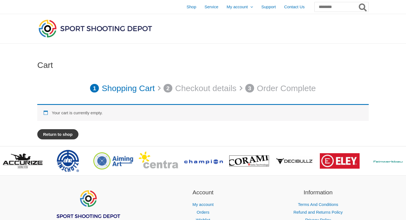
click at [65, 135] on link "Return to shop" at bounding box center [57, 134] width 41 height 10
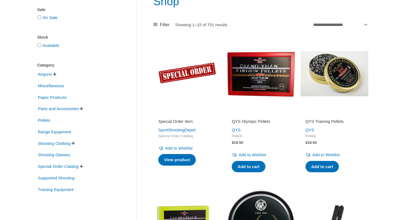
scroll to position [80, 0]
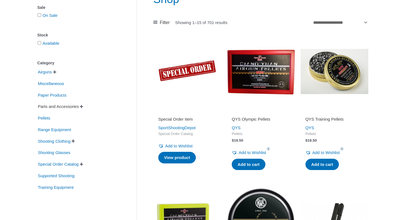
click at [59, 107] on span "Parts and Accessories" at bounding box center [58, 106] width 42 height 9
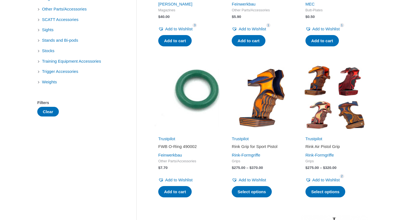
scroll to position [205, 0]
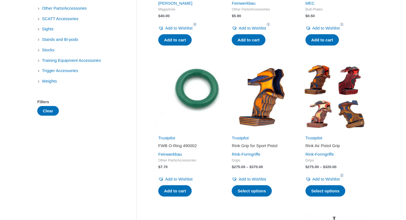
click at [332, 124] on img at bounding box center [335, 97] width 68 height 68
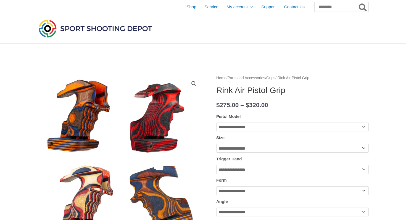
click at [268, 129] on select "**********" at bounding box center [292, 127] width 153 height 9
select select "**********"
click at [277, 146] on select "**********" at bounding box center [292, 148] width 153 height 9
select select "*"
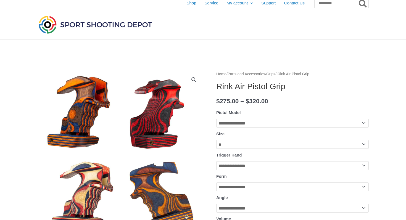
scroll to position [5, 0]
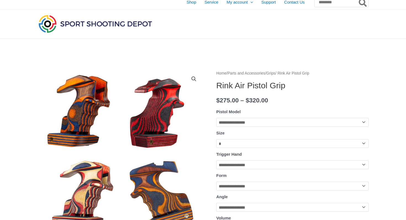
click at [268, 164] on select "**********" at bounding box center [292, 165] width 153 height 9
select select "*****"
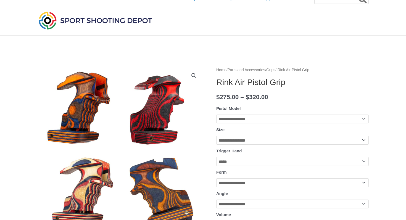
scroll to position [8, 0]
click at [259, 185] on select "**********" at bounding box center [292, 182] width 153 height 9
select select "******"
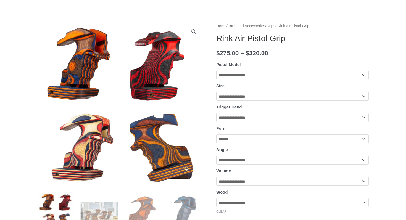
scroll to position [53, 0]
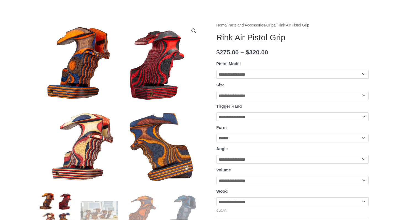
click at [261, 159] on select "**********" at bounding box center [292, 159] width 153 height 9
select select "*****"
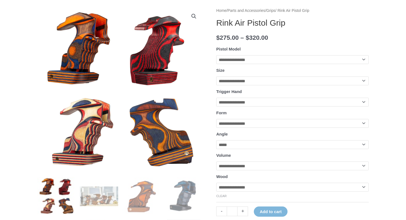
scroll to position [75, 0]
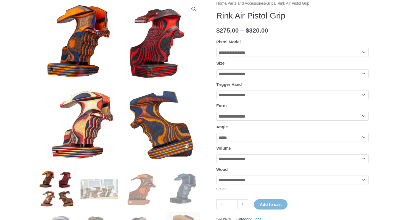
click at [267, 163] on select "**********" at bounding box center [292, 158] width 153 height 9
select select "******"
click at [259, 184] on select "**********" at bounding box center [292, 180] width 153 height 9
select select "******"
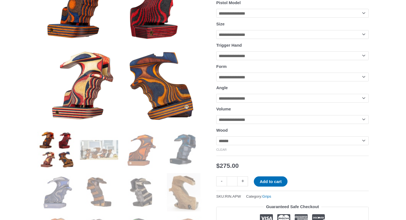
scroll to position [123, 0]
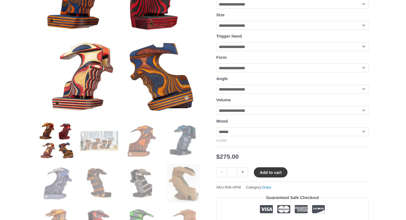
click at [268, 176] on button "Add to cart" at bounding box center [270, 172] width 33 height 10
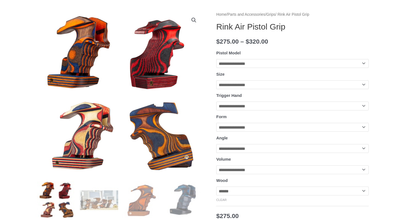
scroll to position [58, 0]
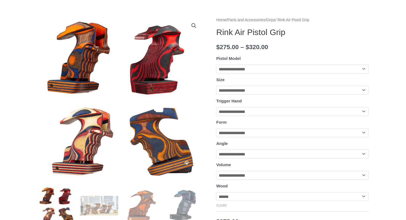
click at [289, 72] on select "**********" at bounding box center [292, 69] width 153 height 9
select select "**********"
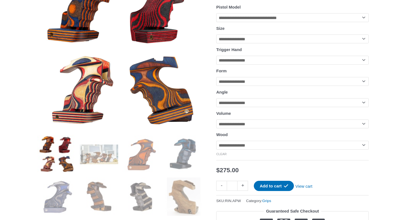
scroll to position [109, 0]
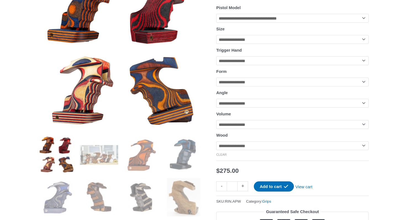
click at [280, 38] on select "**********" at bounding box center [292, 39] width 153 height 9
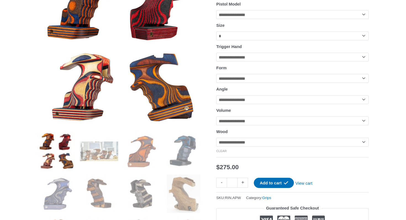
scroll to position [113, 0]
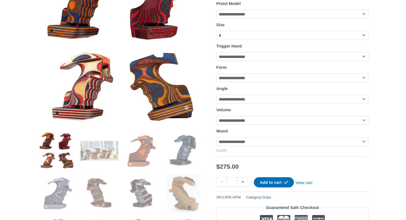
click at [296, 36] on select "**********" at bounding box center [292, 35] width 153 height 9
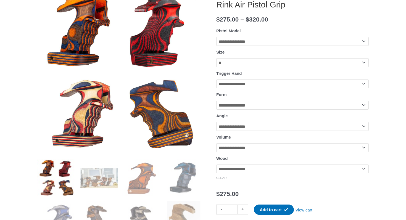
scroll to position [83, 0]
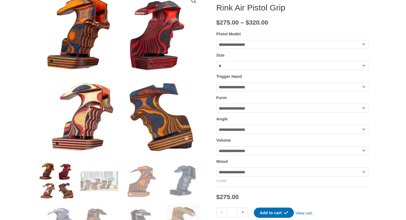
click at [299, 64] on select "**********" at bounding box center [292, 65] width 153 height 9
select select "*"
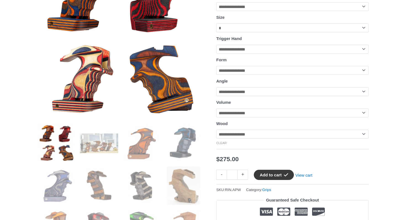
scroll to position [122, 0]
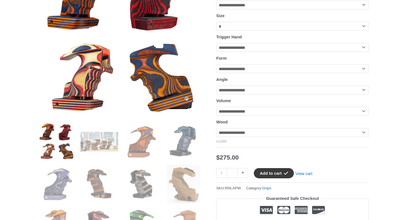
click at [266, 178] on button "Add to cart" at bounding box center [274, 173] width 40 height 10
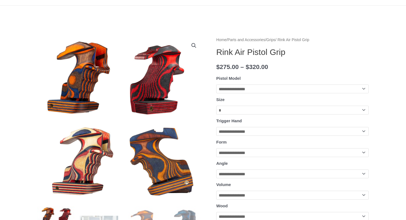
scroll to position [0, 0]
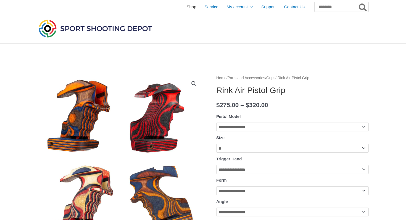
click at [187, 6] on span "Shop" at bounding box center [192, 7] width 10 height 14
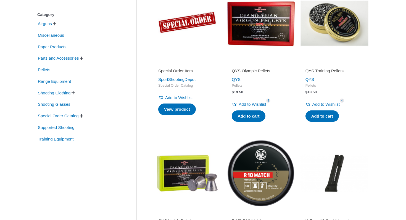
scroll to position [126, 0]
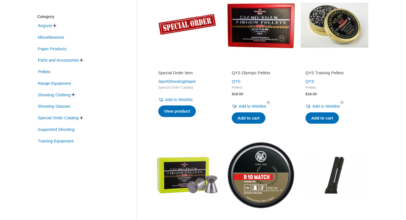
click at [56, 25] on span "" at bounding box center [54, 26] width 3 height 4
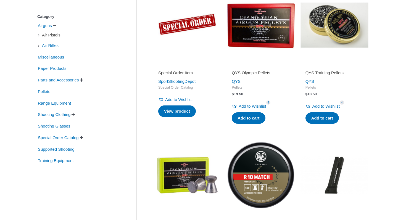
click at [52, 35] on span "Air Pistols" at bounding box center [51, 34] width 20 height 9
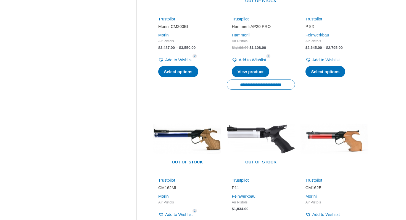
scroll to position [669, 0]
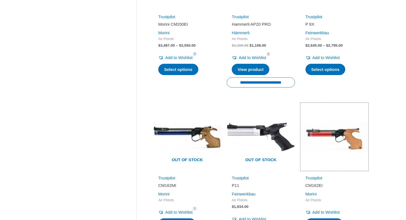
click at [352, 111] on img at bounding box center [335, 137] width 68 height 68
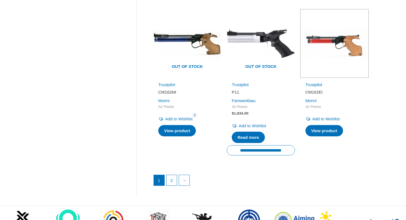
scroll to position [772, 0]
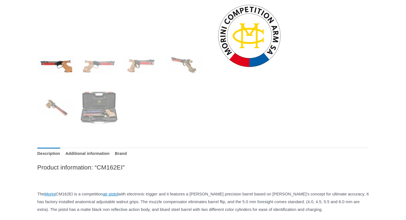
scroll to position [197, 0]
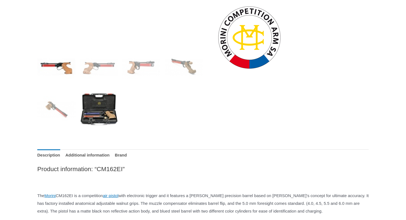
click at [92, 103] on img at bounding box center [99, 109] width 38 height 38
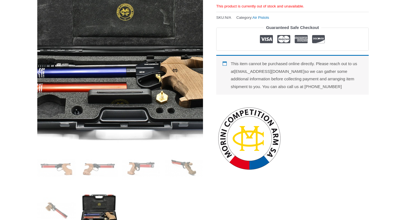
scroll to position [0, 0]
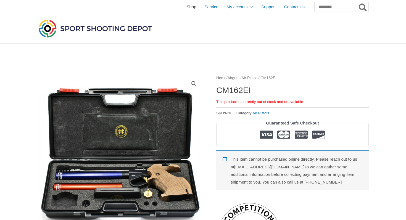
click at [187, 6] on span "Shop" at bounding box center [192, 7] width 10 height 14
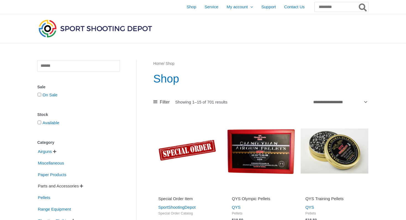
click at [53, 185] on span "Parts and Accessories" at bounding box center [58, 186] width 42 height 9
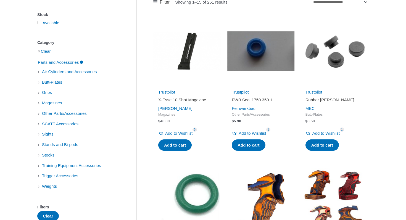
scroll to position [100, 0]
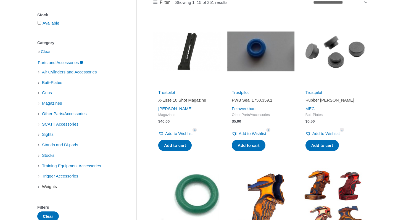
click at [51, 187] on span "Weights" at bounding box center [49, 186] width 16 height 9
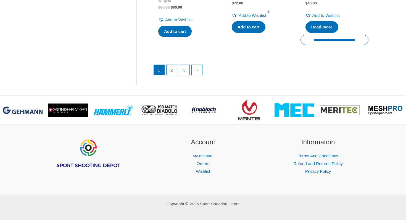
scroll to position [847, 0]
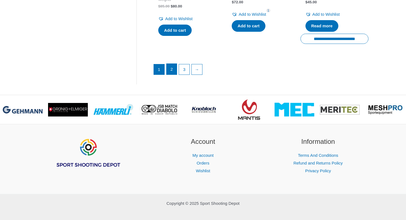
click at [171, 75] on link "2" at bounding box center [172, 69] width 11 height 11
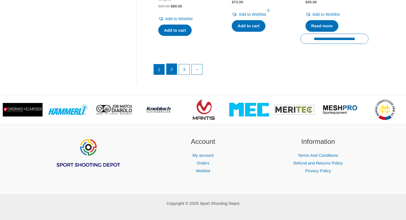
scroll to position [830, 0]
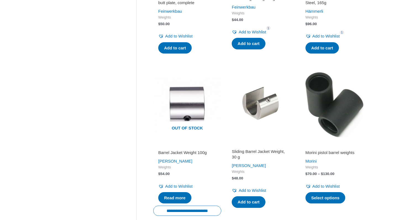
scroll to position [522, 0]
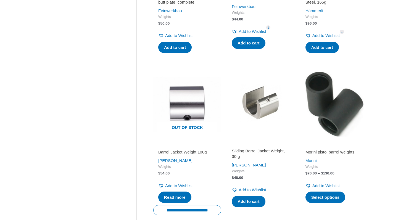
click at [317, 153] on h2 "Morini pistol barrel weights" at bounding box center [335, 153] width 58 height 6
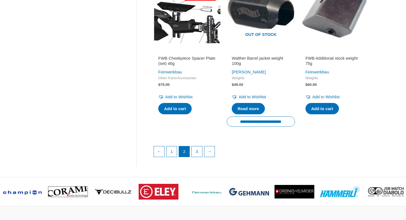
scroll to position [779, 0]
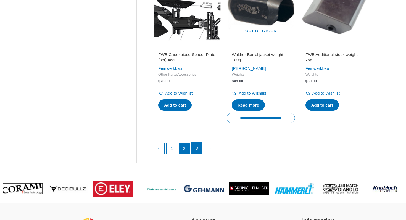
click at [198, 146] on link "3" at bounding box center [197, 148] width 11 height 11
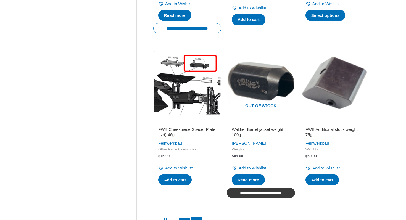
scroll to position [645, 0]
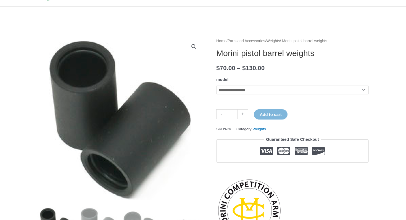
scroll to position [37, 0]
click at [247, 93] on select "**********" at bounding box center [292, 89] width 153 height 9
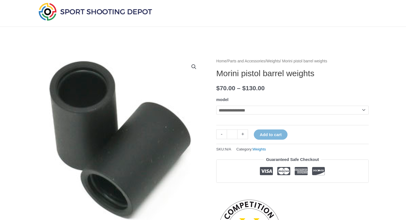
scroll to position [0, 0]
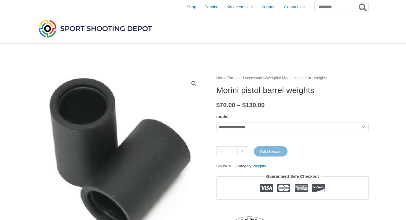
click at [295, 124] on select "**********" at bounding box center [292, 127] width 153 height 9
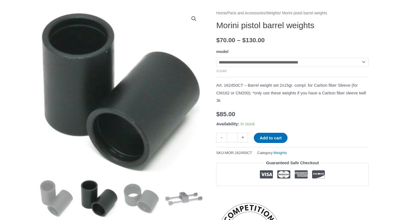
scroll to position [65, 0]
click at [272, 138] on button "Add to cart" at bounding box center [270, 138] width 33 height 10
click at [261, 64] on select "**********" at bounding box center [292, 62] width 153 height 9
select select "**********"
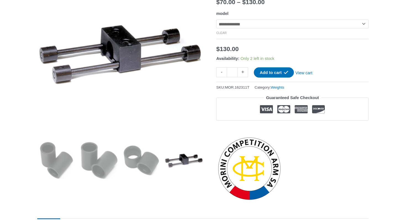
scroll to position [0, 0]
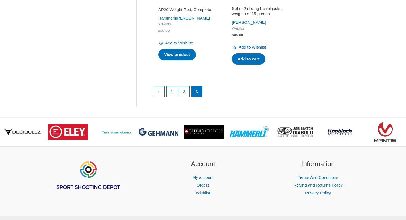
scroll to position [814, 0]
click at [185, 97] on link "2" at bounding box center [184, 91] width 11 height 11
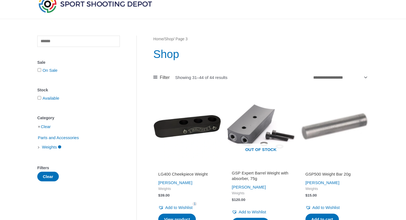
scroll to position [0, 0]
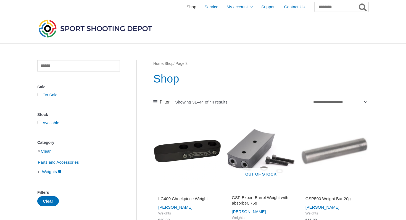
click at [187, 9] on span "Shop" at bounding box center [192, 7] width 10 height 14
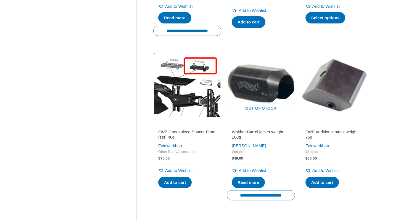
scroll to position [699, 0]
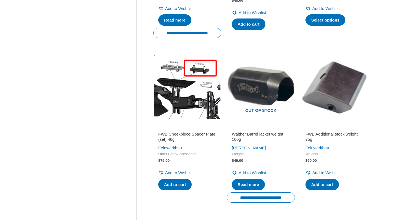
click at [332, 134] on h2 "FWB Additional stock weight 75g" at bounding box center [335, 137] width 58 height 11
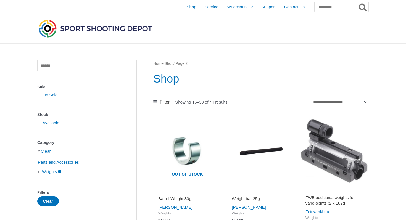
scroll to position [0, 0]
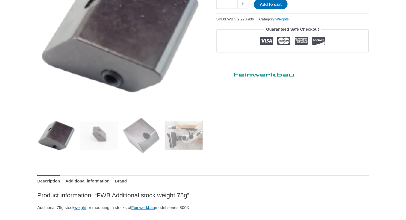
scroll to position [129, 0]
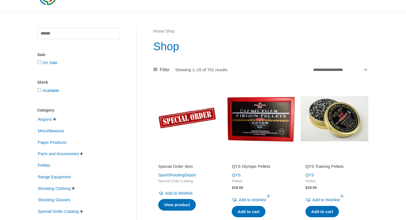
scroll to position [33, 0]
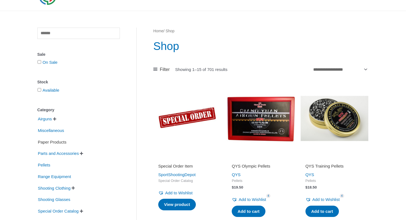
click at [66, 144] on span "Paper Products" at bounding box center [52, 142] width 30 height 9
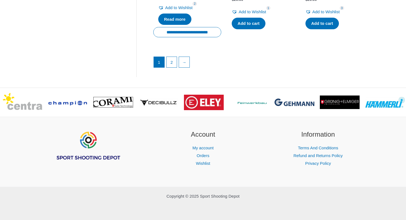
scroll to position [851, 0]
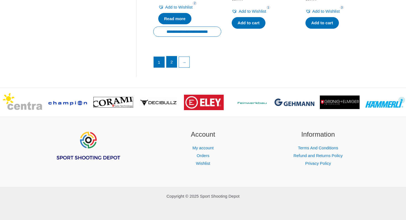
click at [173, 67] on link "2" at bounding box center [172, 61] width 11 height 11
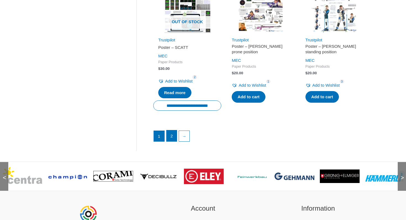
scroll to position [696, 0]
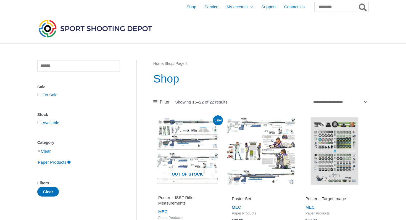
click at [41, 151] on li "Clear" at bounding box center [78, 151] width 83 height 10
click at [45, 153] on link "Clear" at bounding box center [46, 151] width 10 height 5
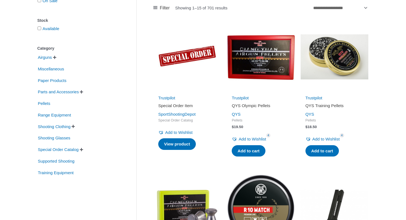
scroll to position [95, 0]
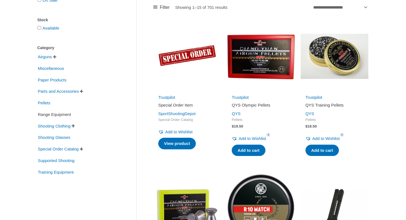
click at [67, 114] on span "Range Equipment" at bounding box center [54, 114] width 34 height 9
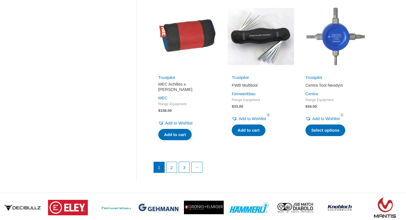
scroll to position [755, 0]
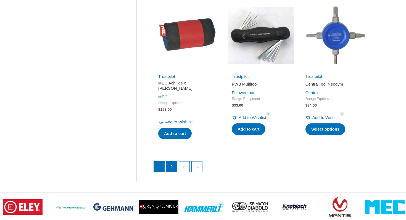
click at [173, 161] on link "2" at bounding box center [172, 166] width 11 height 11
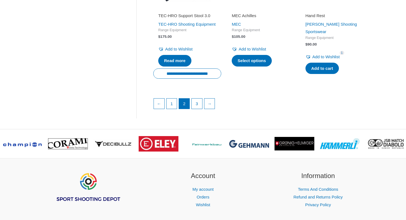
scroll to position [817, 0]
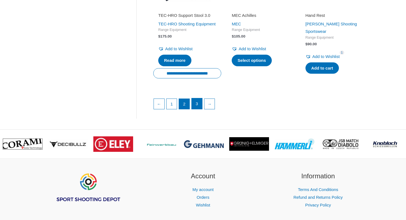
click at [201, 109] on link "3" at bounding box center [197, 103] width 11 height 11
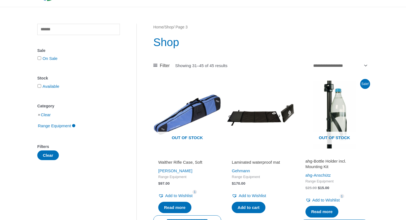
scroll to position [77, 0]
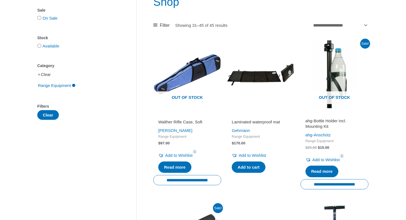
click at [51, 75] on link "Clear" at bounding box center [46, 74] width 10 height 5
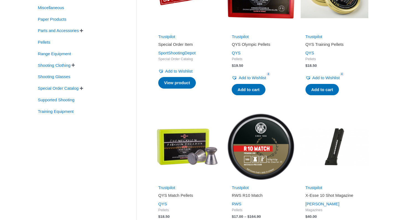
scroll to position [156, 0]
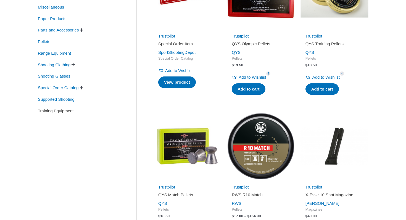
click at [61, 109] on span "Training Equipment" at bounding box center [55, 110] width 37 height 9
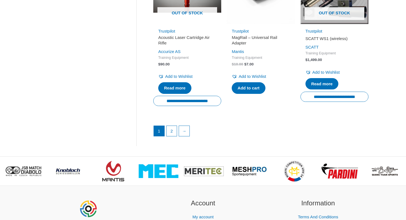
scroll to position [795, 0]
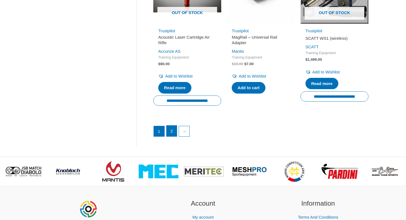
click at [173, 137] on link "2" at bounding box center [172, 131] width 11 height 11
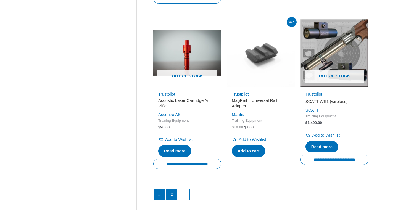
scroll to position [732, 0]
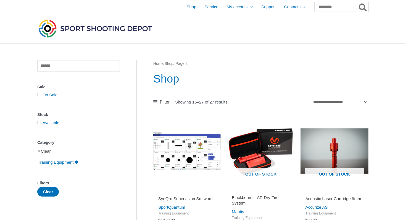
click at [51, 153] on link "Clear" at bounding box center [46, 151] width 10 height 5
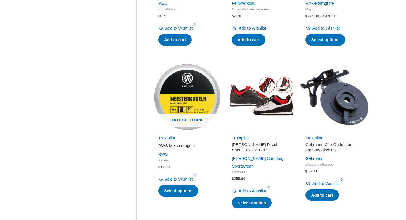
scroll to position [667, 0]
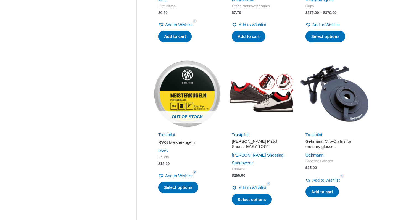
click at [334, 103] on img at bounding box center [335, 94] width 68 height 68
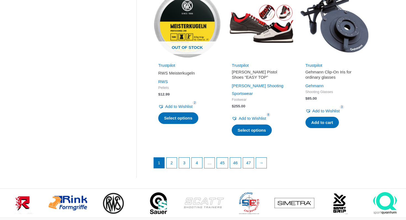
scroll to position [740, 0]
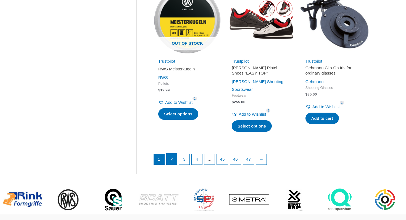
click at [176, 154] on link "2" at bounding box center [172, 159] width 11 height 11
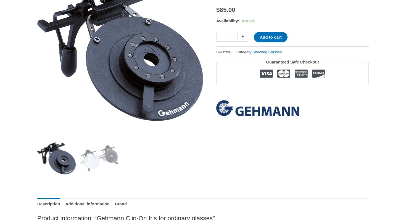
scroll to position [109, 0]
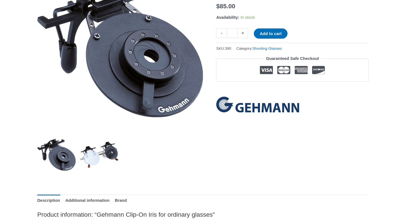
click at [95, 159] on img at bounding box center [99, 155] width 38 height 38
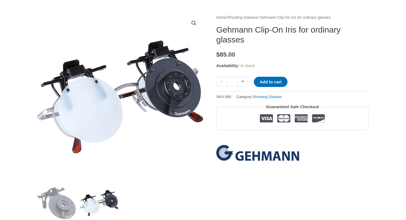
scroll to position [54, 0]
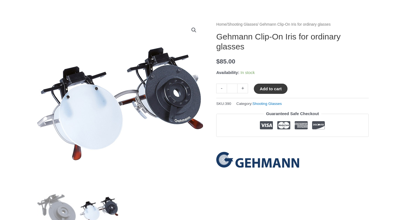
click at [266, 90] on button "Add to cart" at bounding box center [270, 89] width 33 height 10
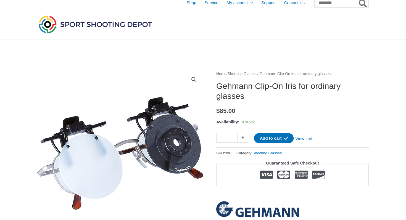
scroll to position [0, 0]
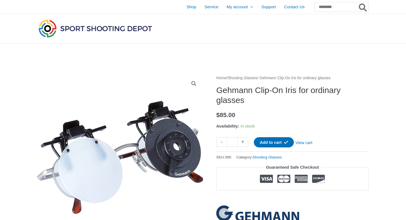
click at [104, 155] on img at bounding box center [120, 158] width 166 height 166
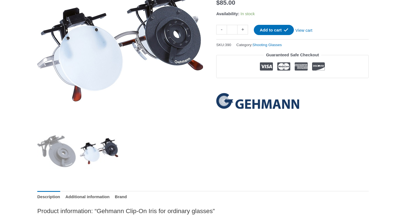
scroll to position [114, 0]
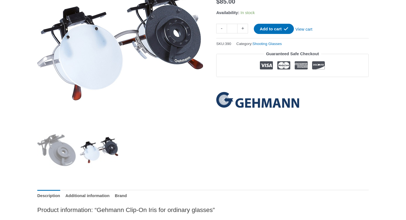
click at [109, 148] on img at bounding box center [99, 150] width 38 height 38
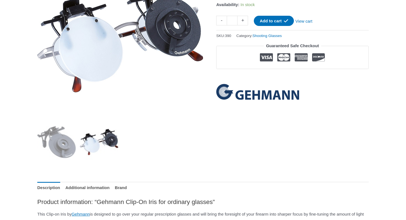
scroll to position [122, 0]
click at [90, 189] on link "Additional information" at bounding box center [87, 188] width 44 height 12
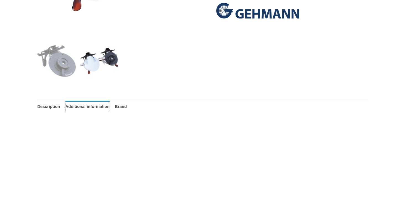
scroll to position [202, 0]
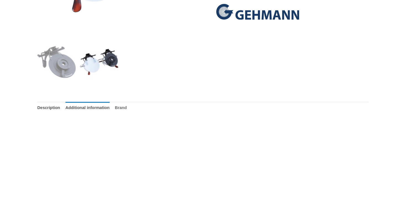
click at [127, 103] on link "Brand" at bounding box center [121, 108] width 12 height 12
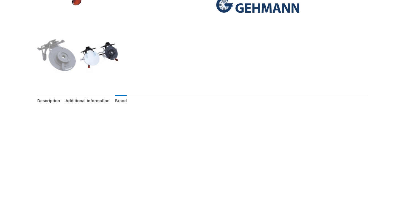
click at [127, 102] on link "Brand" at bounding box center [121, 101] width 12 height 12
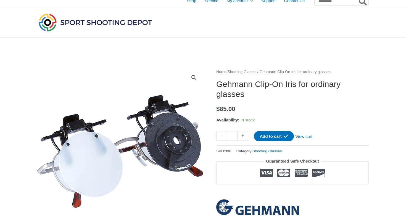
scroll to position [0, 0]
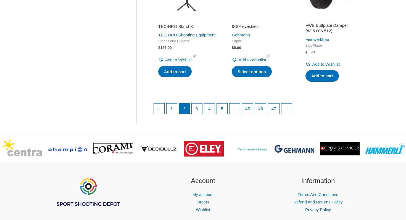
scroll to position [782, 0]
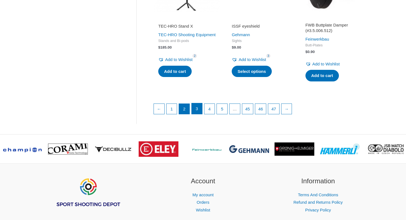
click at [201, 113] on link "3" at bounding box center [197, 108] width 11 height 11
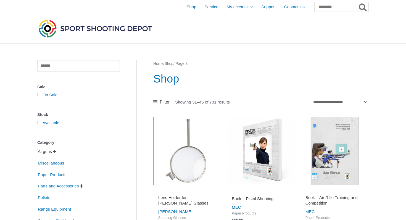
click at [50, 151] on span "Airguns" at bounding box center [44, 151] width 15 height 9
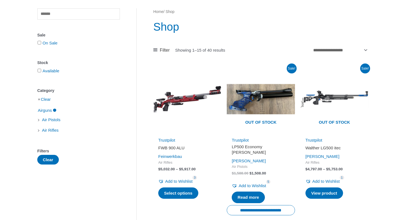
scroll to position [51, 0]
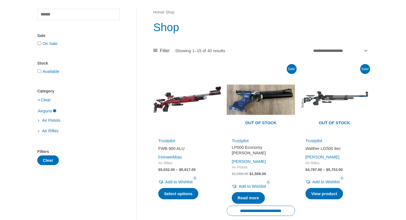
click at [177, 94] on img at bounding box center [187, 100] width 68 height 68
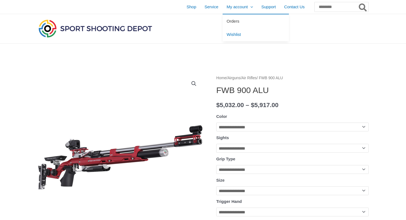
click at [227, 20] on span "Orders" at bounding box center [233, 21] width 13 height 5
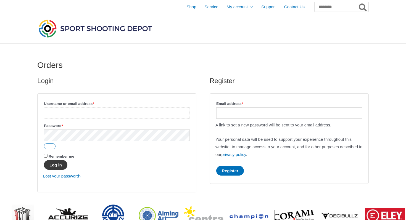
type input "**********"
click at [56, 166] on button "Log in" at bounding box center [55, 165] width 23 height 10
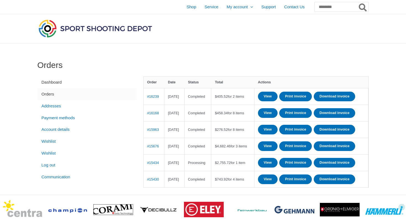
click at [44, 81] on link "Dashboard" at bounding box center [86, 83] width 99 height 12
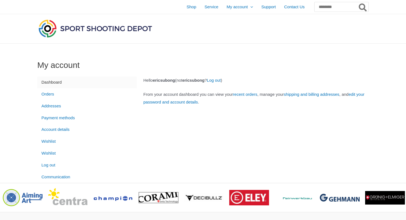
click at [127, 27] on img at bounding box center [95, 28] width 116 height 20
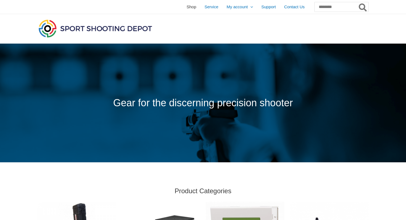
click at [187, 7] on span "Shop" at bounding box center [192, 7] width 10 height 14
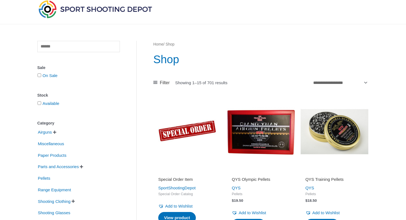
scroll to position [20, 0]
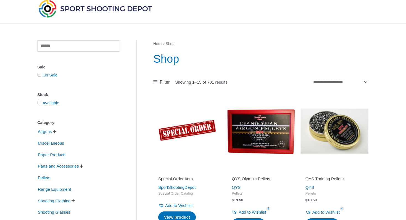
click at [347, 129] on img at bounding box center [335, 131] width 68 height 68
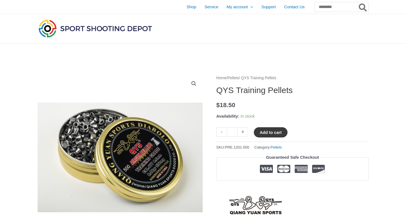
click at [270, 133] on button "Add to cart" at bounding box center [270, 132] width 33 height 10
click at [310, 132] on link "View cart" at bounding box center [304, 131] width 20 height 9
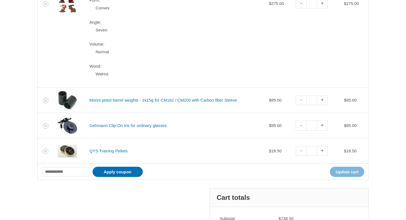
scroll to position [381, 0]
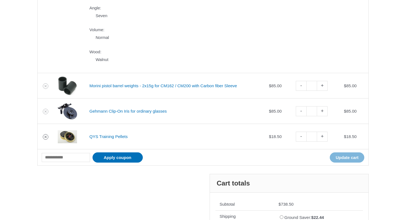
click at [44, 137] on icon "Remove QYS Training Pellets from cart" at bounding box center [46, 137] width 4 height 4
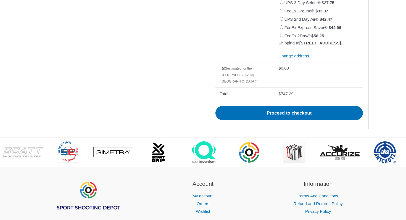
scroll to position [640, 0]
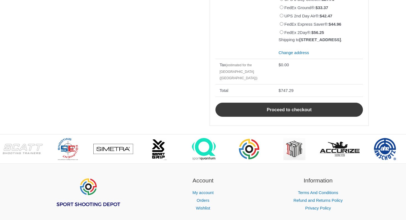
click at [253, 111] on link "Proceed to checkout" at bounding box center [290, 110] width 148 height 14
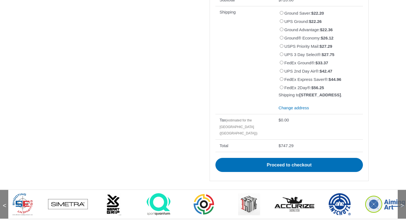
scroll to position [584, 0]
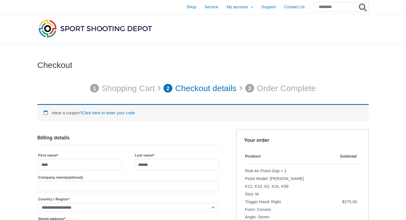
select select "**"
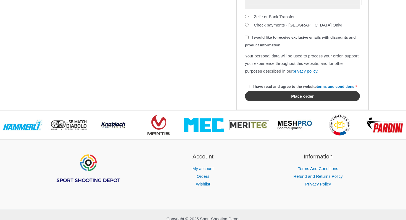
scroll to position [752, 0]
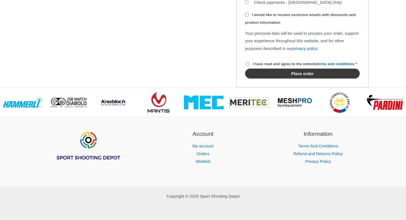
click at [301, 71] on button "Place order" at bounding box center [302, 74] width 115 height 10
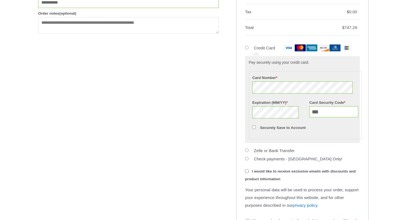
scroll to position [585, 0]
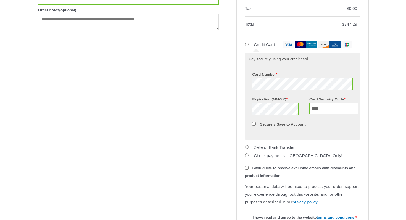
click at [323, 129] on p "Securely Save to Account" at bounding box center [305, 124] width 108 height 9
click at [318, 114] on input "***" at bounding box center [334, 108] width 49 height 11
type input "***"
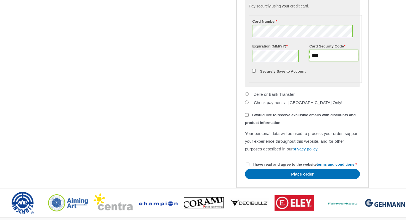
scroll to position [640, 0]
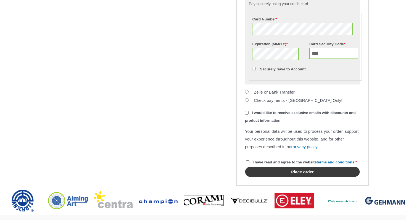
click at [279, 177] on button "Place order" at bounding box center [302, 172] width 115 height 10
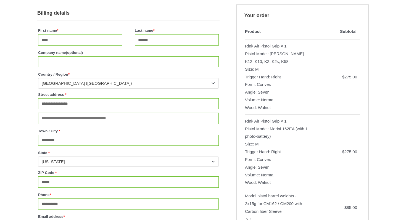
scroll to position [109, 0]
